Goal: Task Accomplishment & Management: Manage account settings

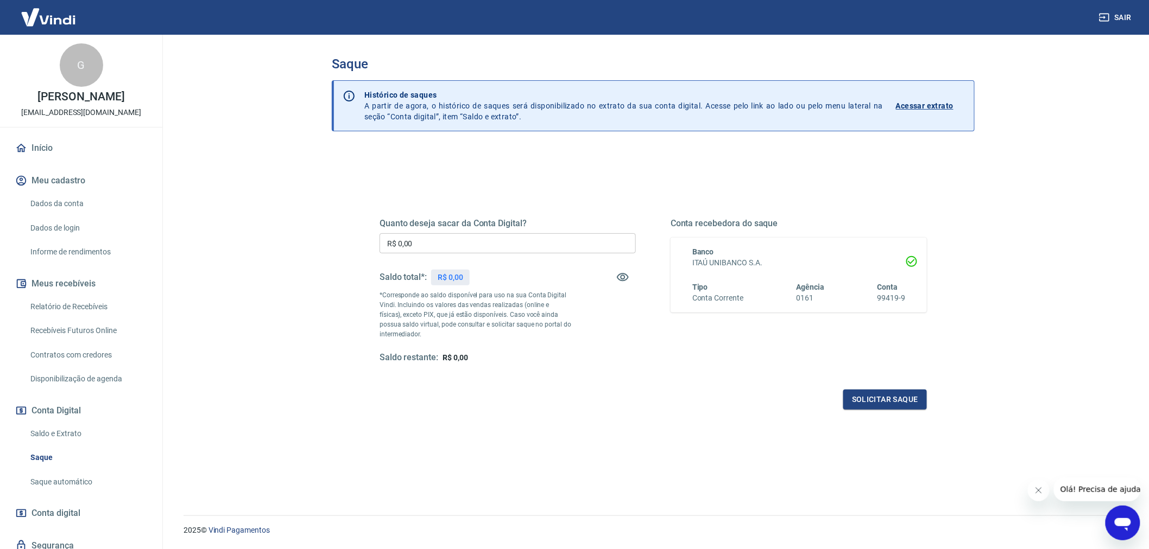
click at [69, 433] on link "Saldo e Extrato" at bounding box center [87, 434] width 123 height 22
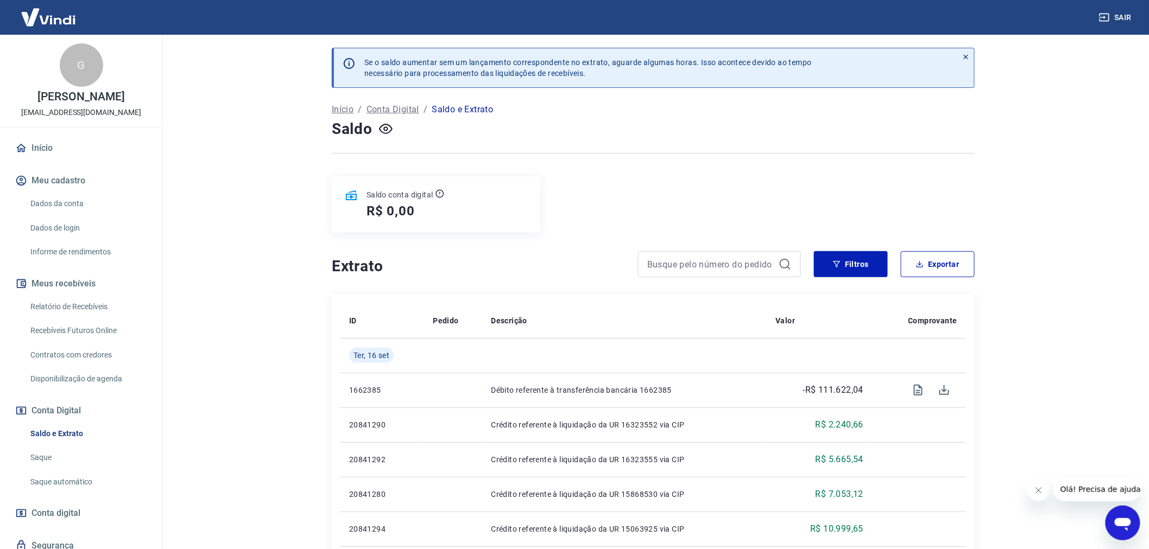
click at [51, 150] on link "Início" at bounding box center [81, 148] width 136 height 24
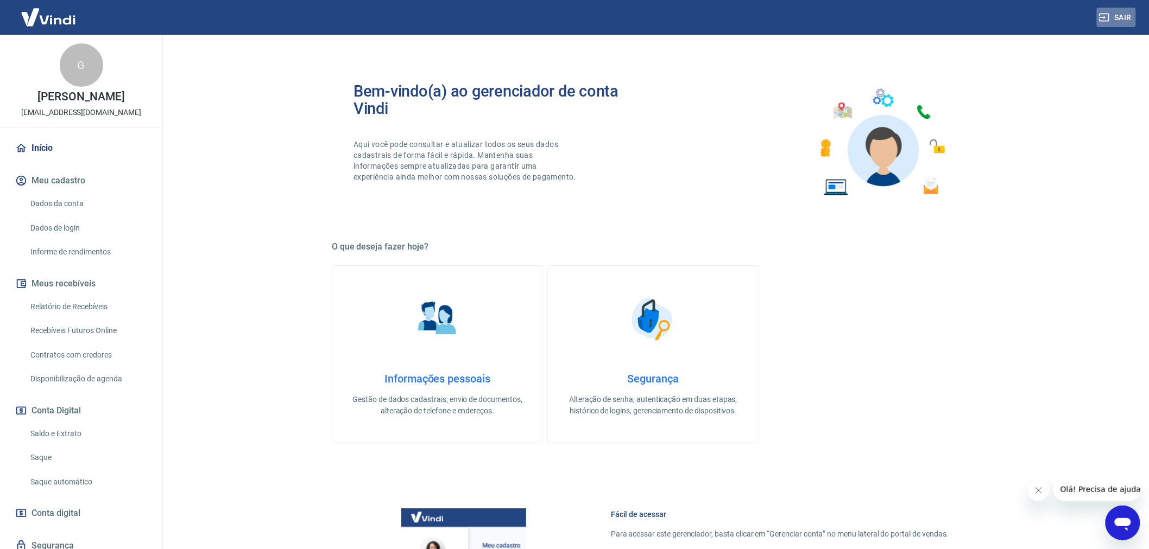
click at [1128, 15] on button "Sair" at bounding box center [1116, 18] width 39 height 20
